Goal: Entertainment & Leisure: Consume media (video, audio)

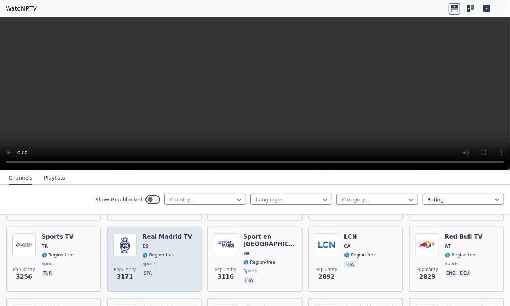
scroll to position [218, 0]
click at [153, 253] on div "Real Madrid TV ES 🌎 Region-free sports spa" at bounding box center [167, 259] width 50 height 52
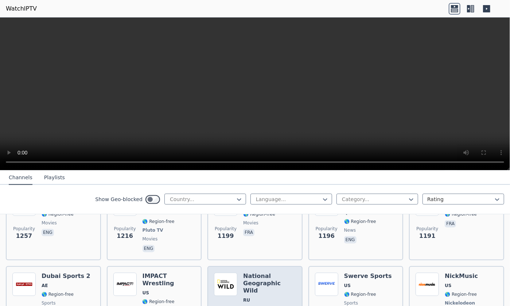
scroll to position [834, 0]
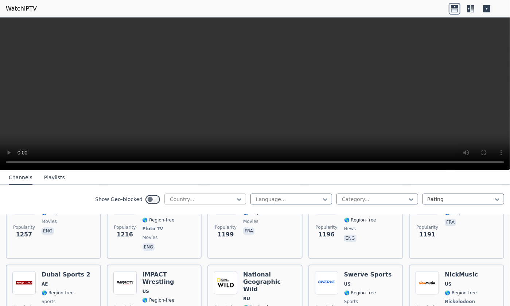
click at [221, 202] on div at bounding box center [202, 199] width 66 height 7
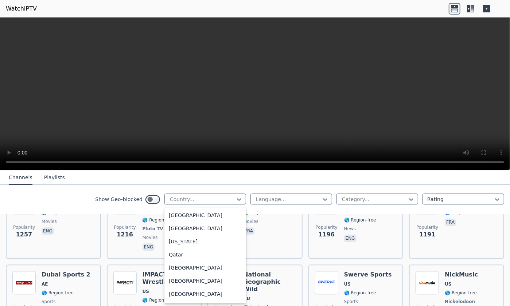
scroll to position [2616, 0]
click at [188, 200] on div at bounding box center [202, 199] width 66 height 7
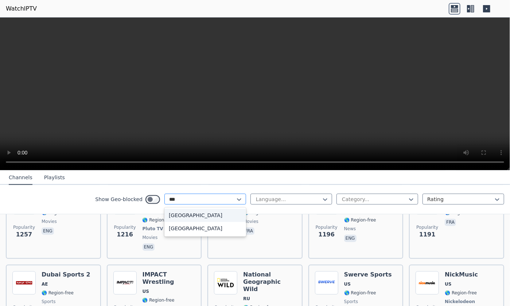
type input "****"
click at [205, 212] on div "[GEOGRAPHIC_DATA]" at bounding box center [205, 215] width 82 height 13
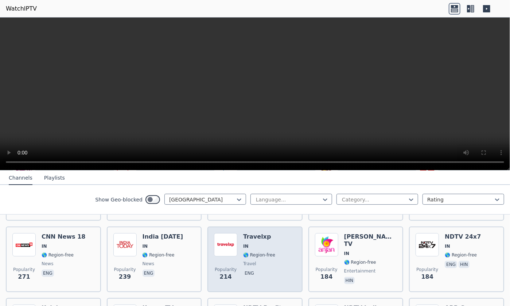
scroll to position [219, 0]
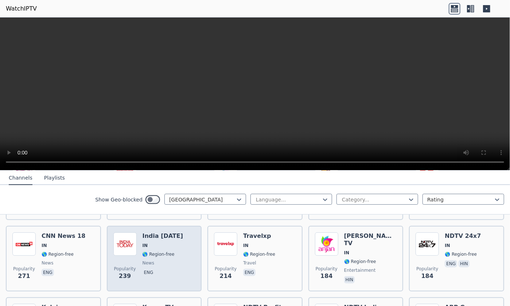
click at [146, 235] on div "India Today IN 🌎 Region-free news eng" at bounding box center [162, 259] width 41 height 52
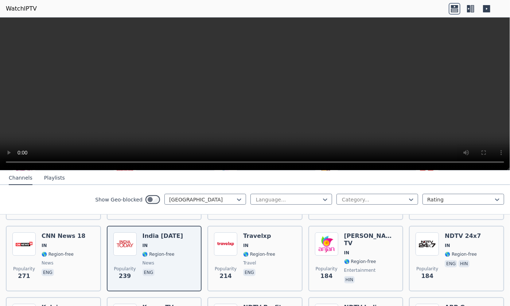
click at [65, 196] on div "Show Geo-blocked India Language... Category... Rating" at bounding box center [255, 200] width 510 height 30
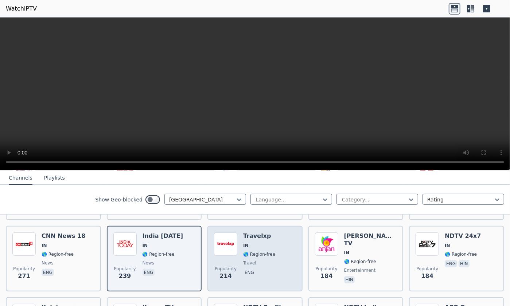
click at [245, 251] on span "🌎 Region-free" at bounding box center [259, 254] width 32 height 6
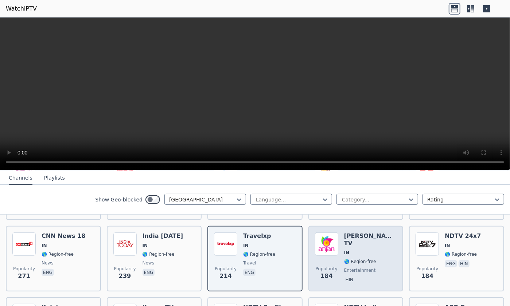
click at [336, 244] on div "Popularity 184 Anjan TV IN 🌎 Region-free entertainment hin" at bounding box center [356, 259] width 82 height 52
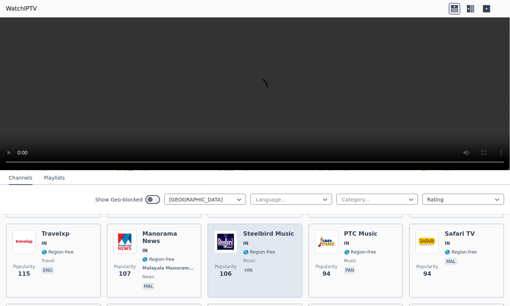
scroll to position [437, 0]
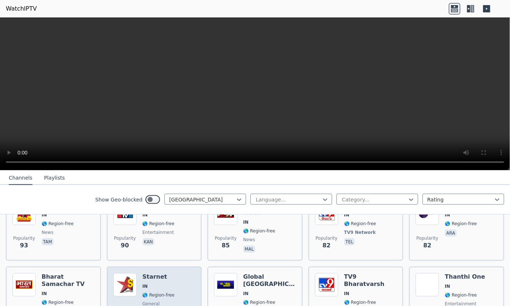
click at [150, 273] on div "Starnet IN 🌎 Region-free general mal" at bounding box center [158, 299] width 32 height 52
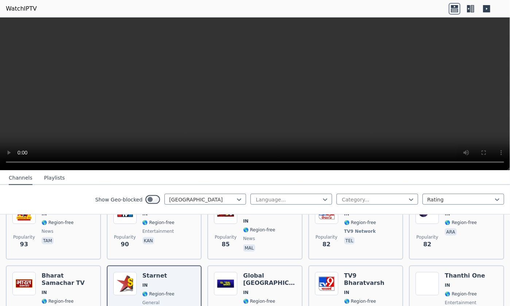
drag, startPoint x: 70, startPoint y: 106, endPoint x: 60, endPoint y: 116, distance: 14.4
click at [70, 106] on video at bounding box center [255, 93] width 510 height 153
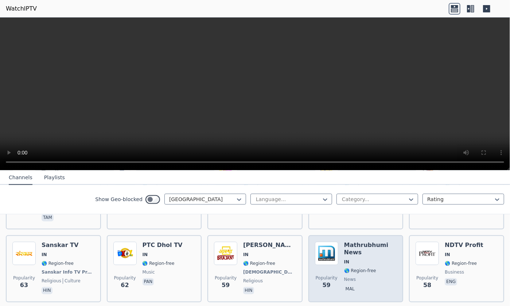
scroll to position [728, 0]
click at [344, 277] on span "news" at bounding box center [350, 280] width 12 height 6
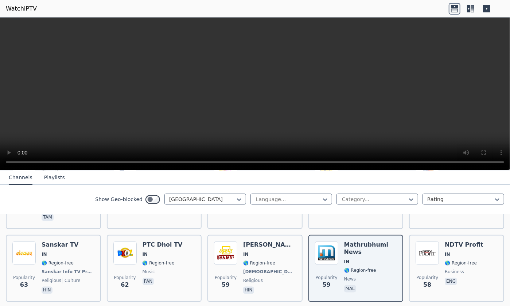
click at [39, 115] on video at bounding box center [255, 93] width 510 height 153
